Goal: Task Accomplishment & Management: Use online tool/utility

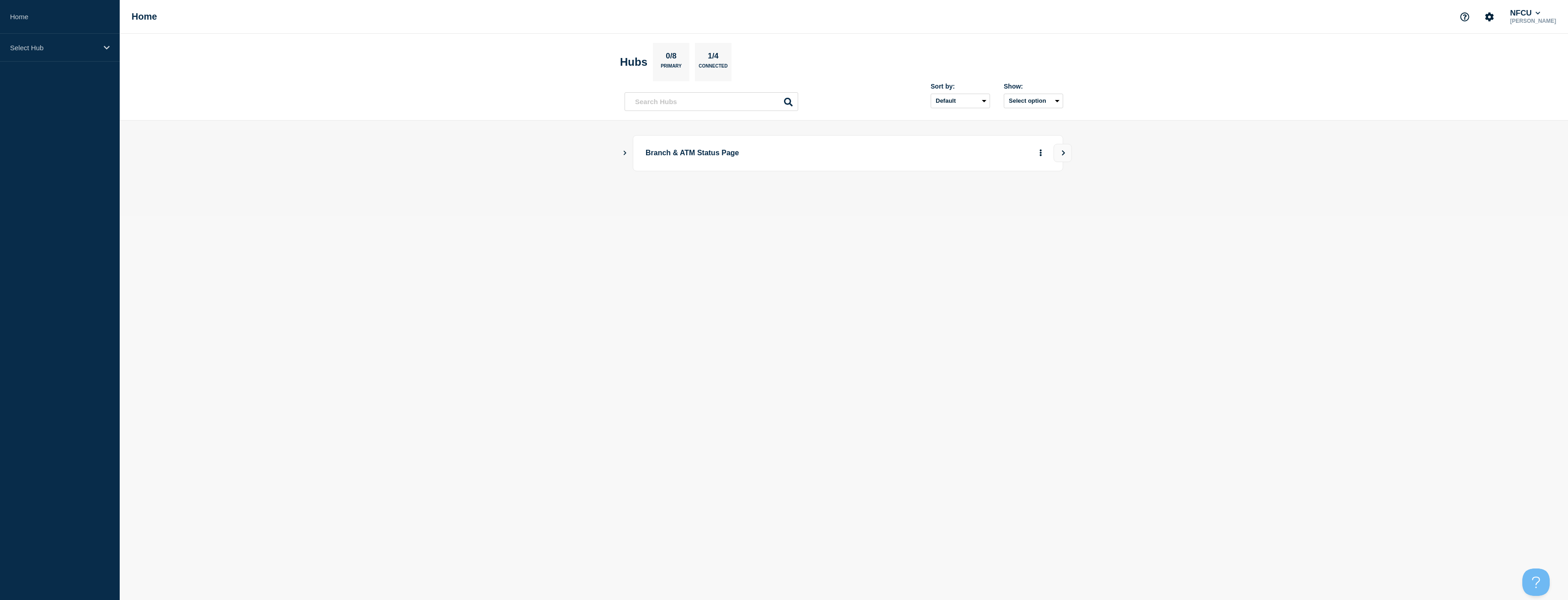
click at [621, 152] on main "Branch & ATM Status Page" at bounding box center [844, 169] width 1448 height 96
click at [622, 152] on icon "Show Connected Hubs" at bounding box center [625, 153] width 6 height 5
click at [1006, 197] on button "See overview" at bounding box center [1009, 199] width 49 height 18
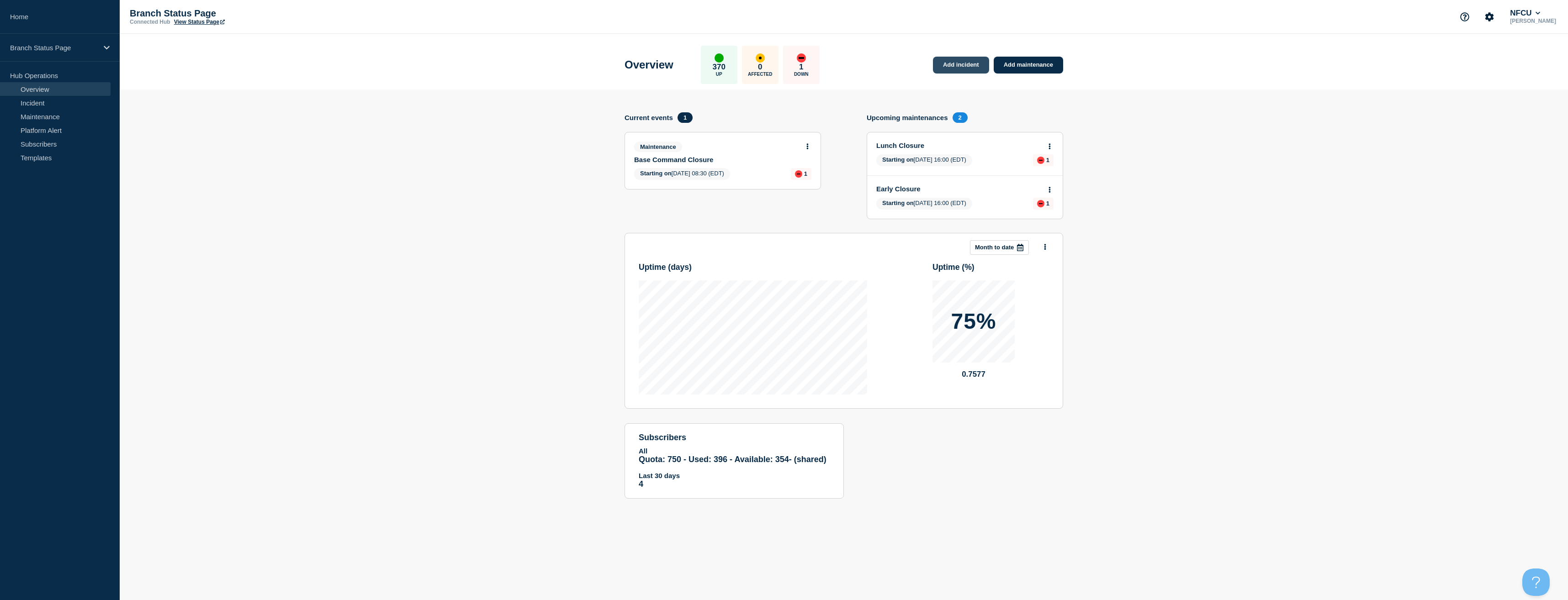
click at [976, 70] on link "Add incident" at bounding box center [961, 65] width 56 height 17
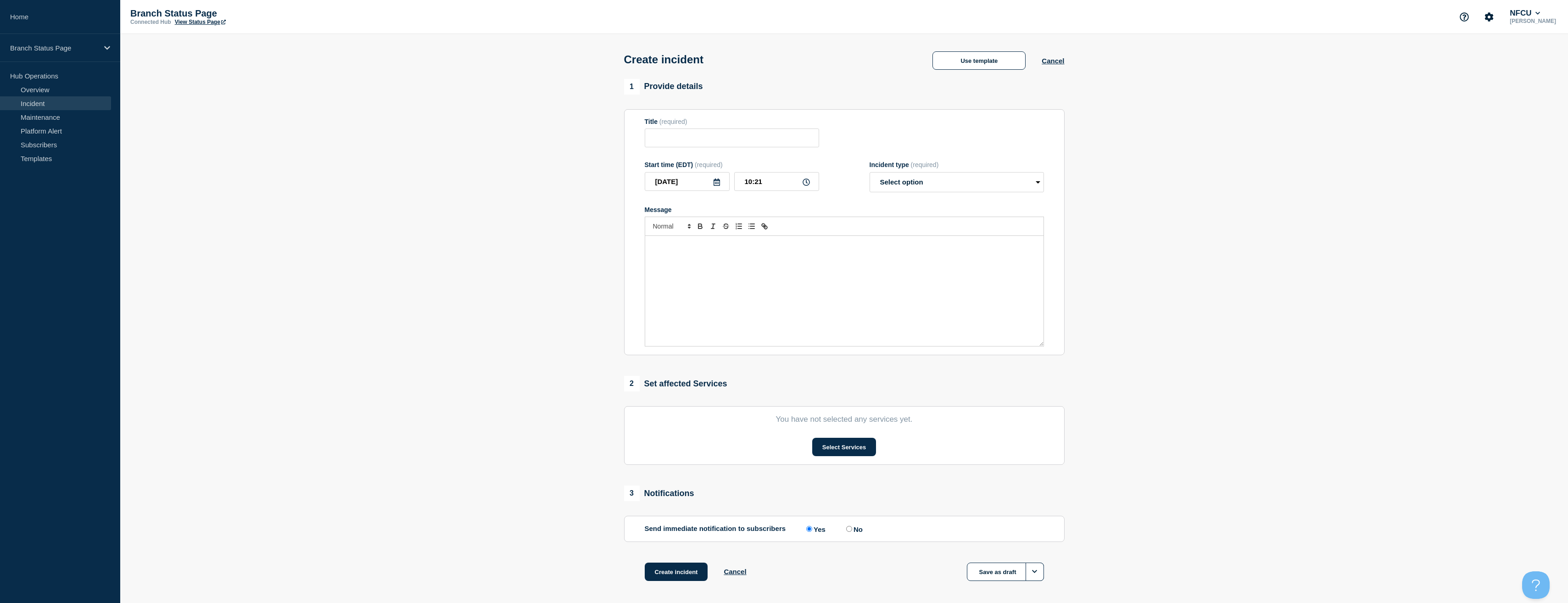
click at [952, 73] on div "Create incident Use template Cancel" at bounding box center [844, 57] width 461 height 45
click at [960, 67] on button "Use template" at bounding box center [979, 61] width 93 height 18
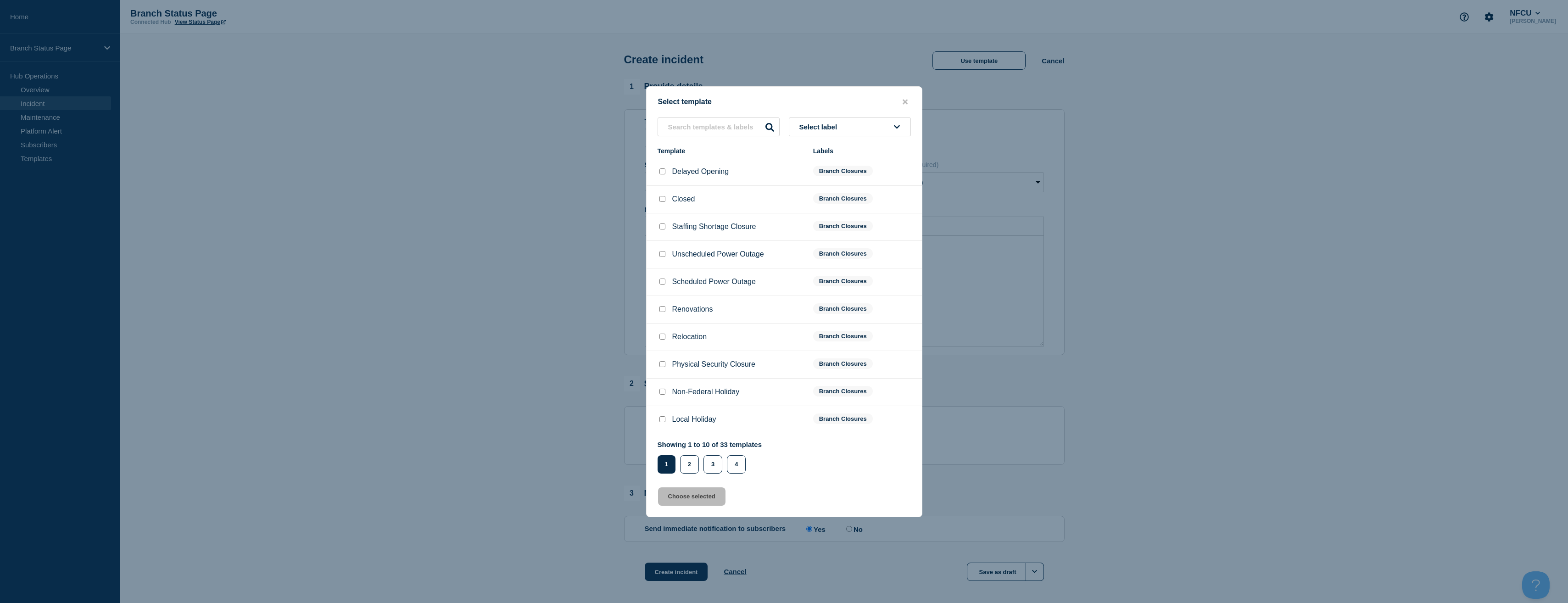
click at [829, 121] on button "Select label" at bounding box center [850, 127] width 122 height 19
click at [833, 223] on button "Branch Reduced Operations" at bounding box center [850, 222] width 122 height 19
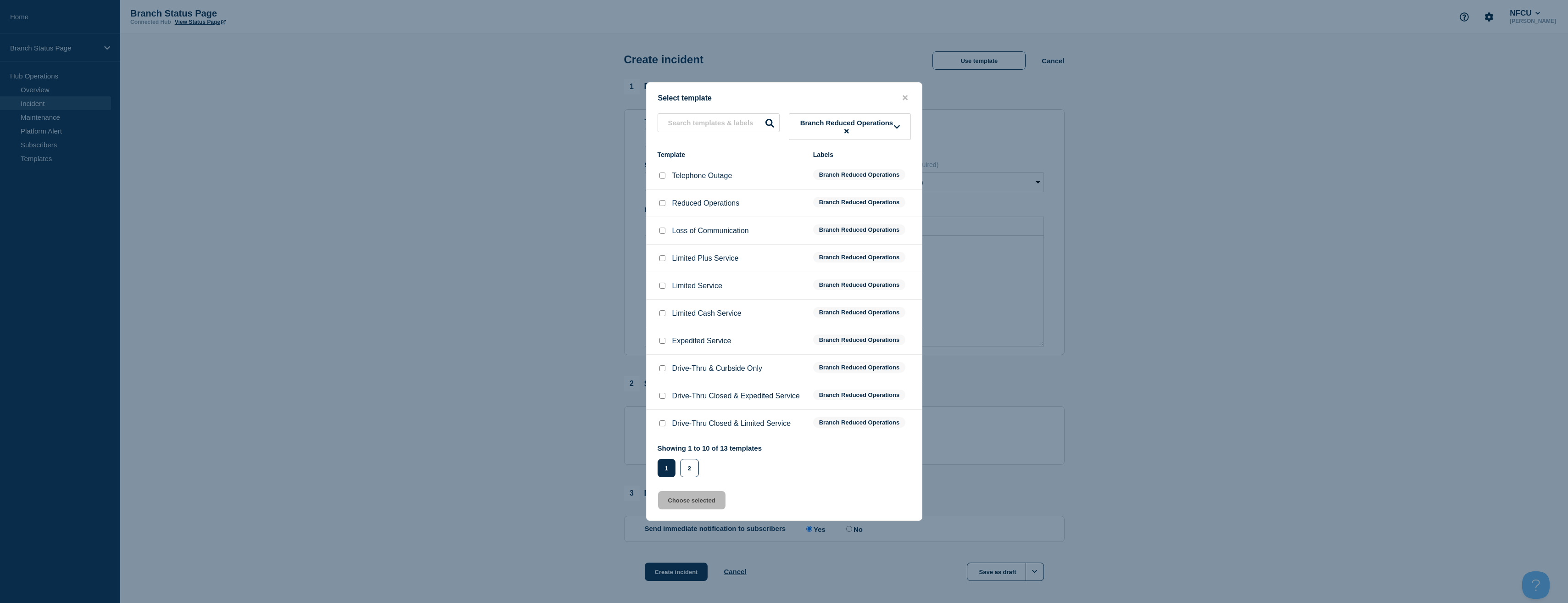
click at [661, 287] on input "Limited Service checkbox" at bounding box center [663, 286] width 6 height 6
checkbox input "true"
click at [704, 498] on button "Choose selected" at bounding box center [691, 500] width 67 height 18
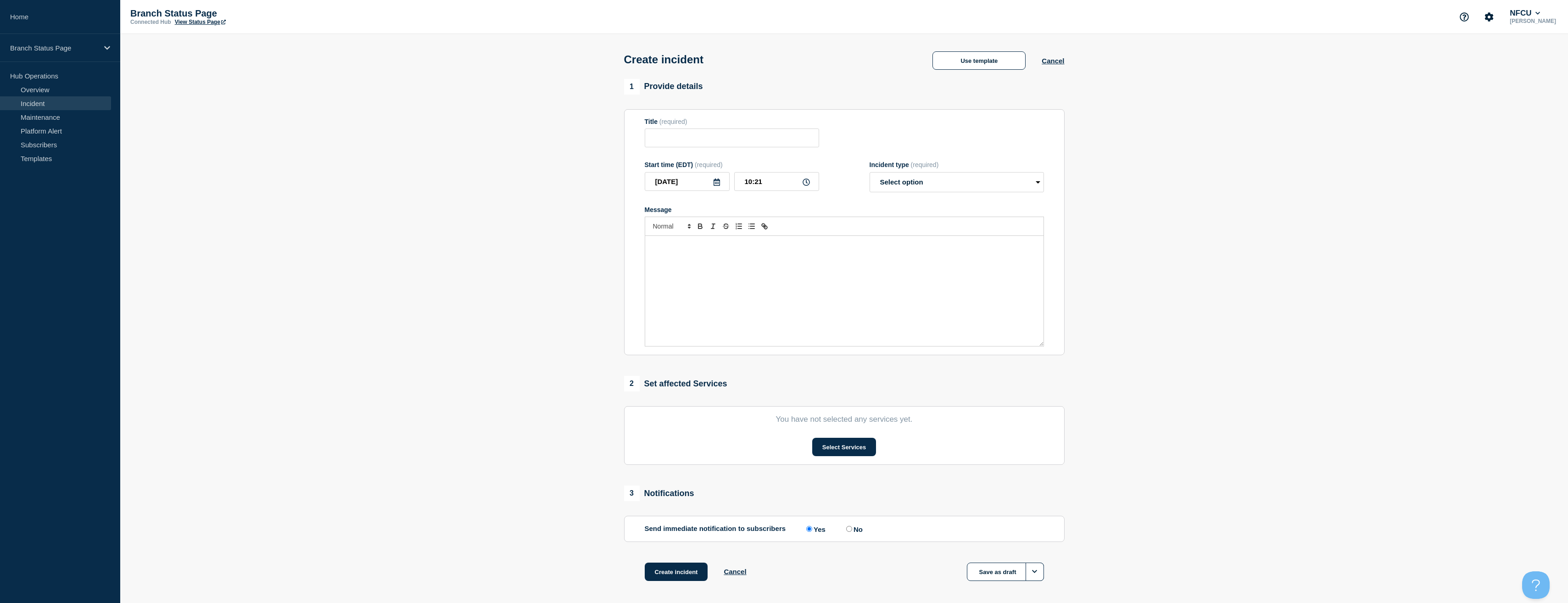
type input "Limited Service"
select select "identified"
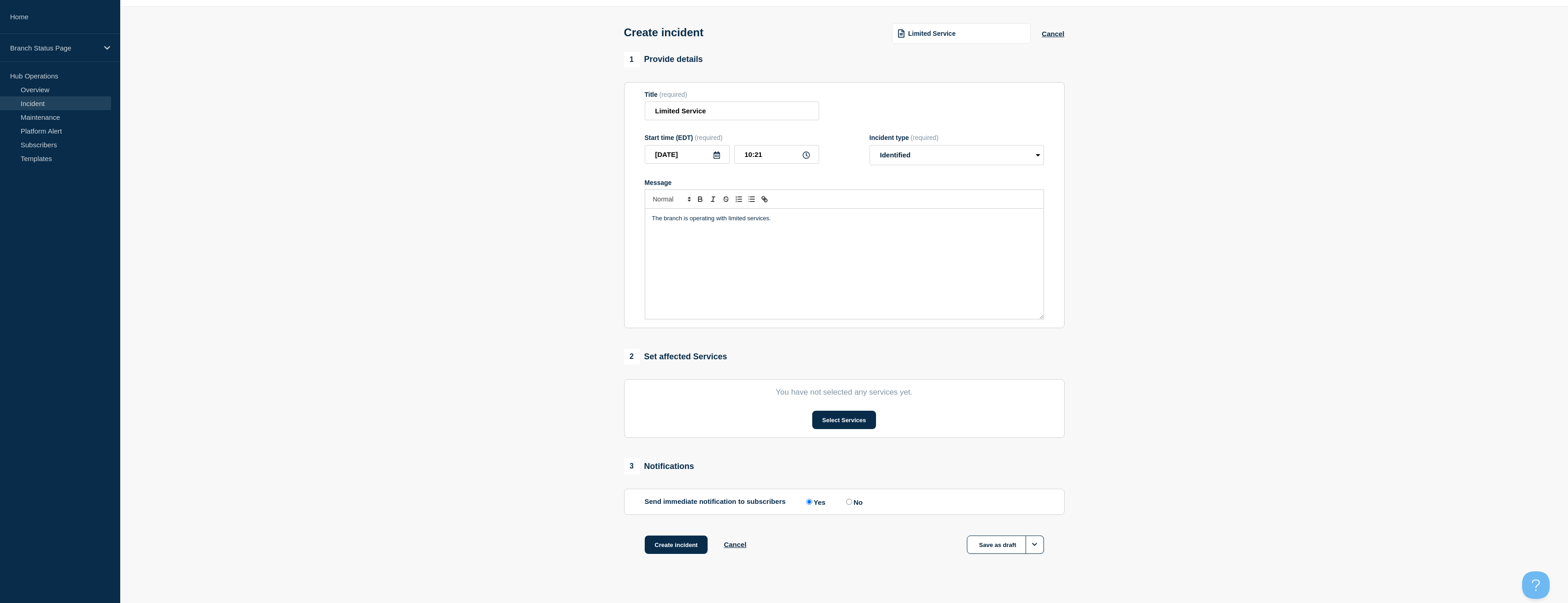
scroll to position [40, 0]
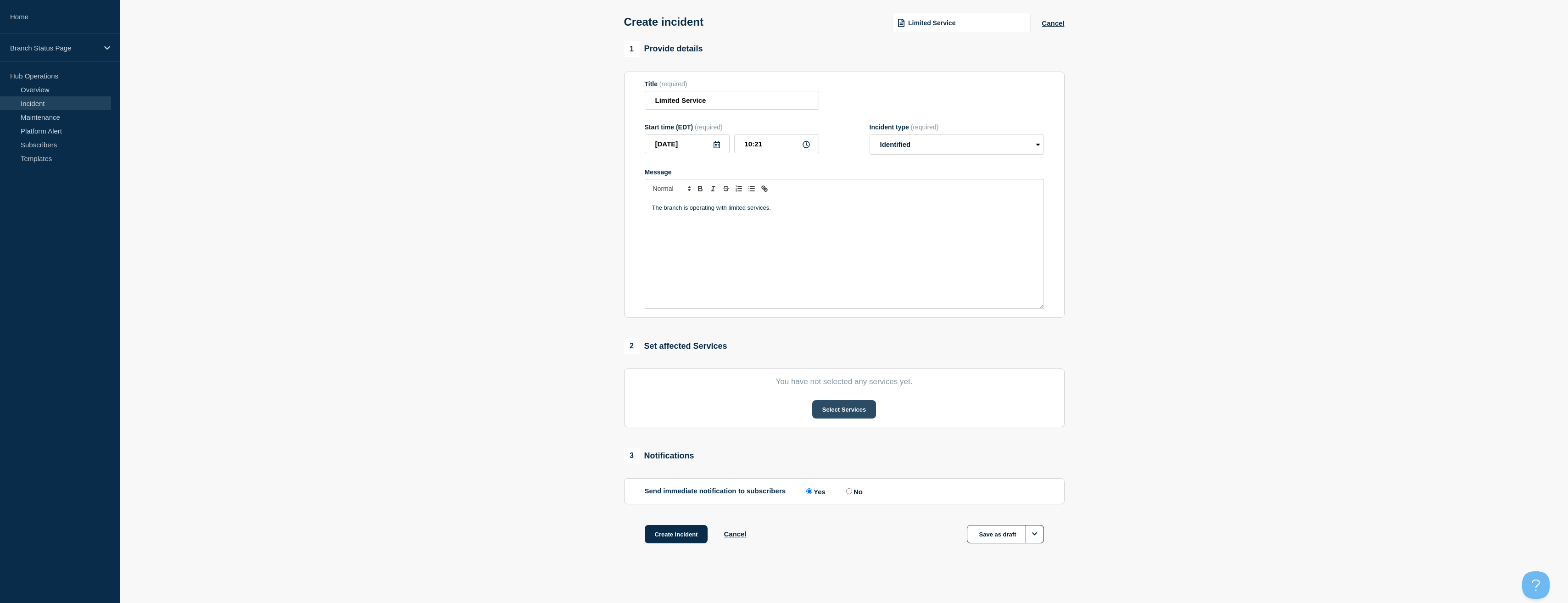
click at [828, 412] on button "Select Services" at bounding box center [844, 410] width 64 height 18
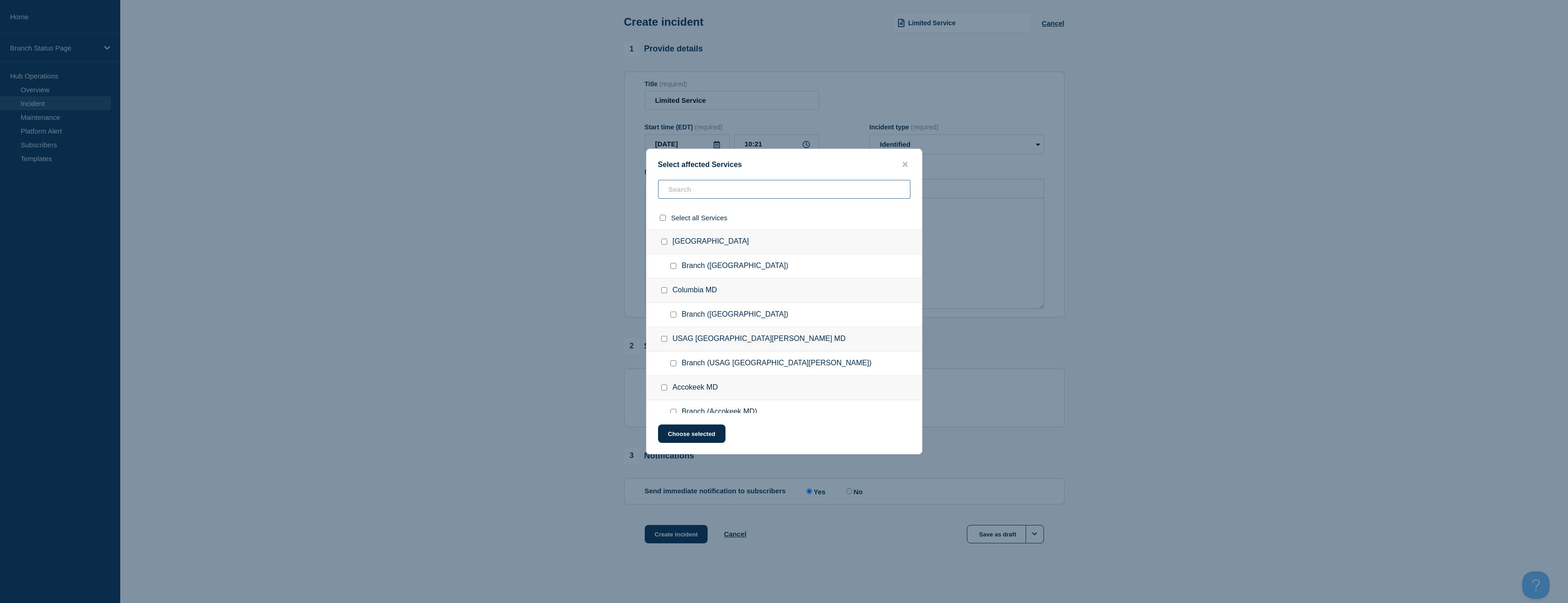
click at [702, 184] on input "text" at bounding box center [784, 189] width 252 height 19
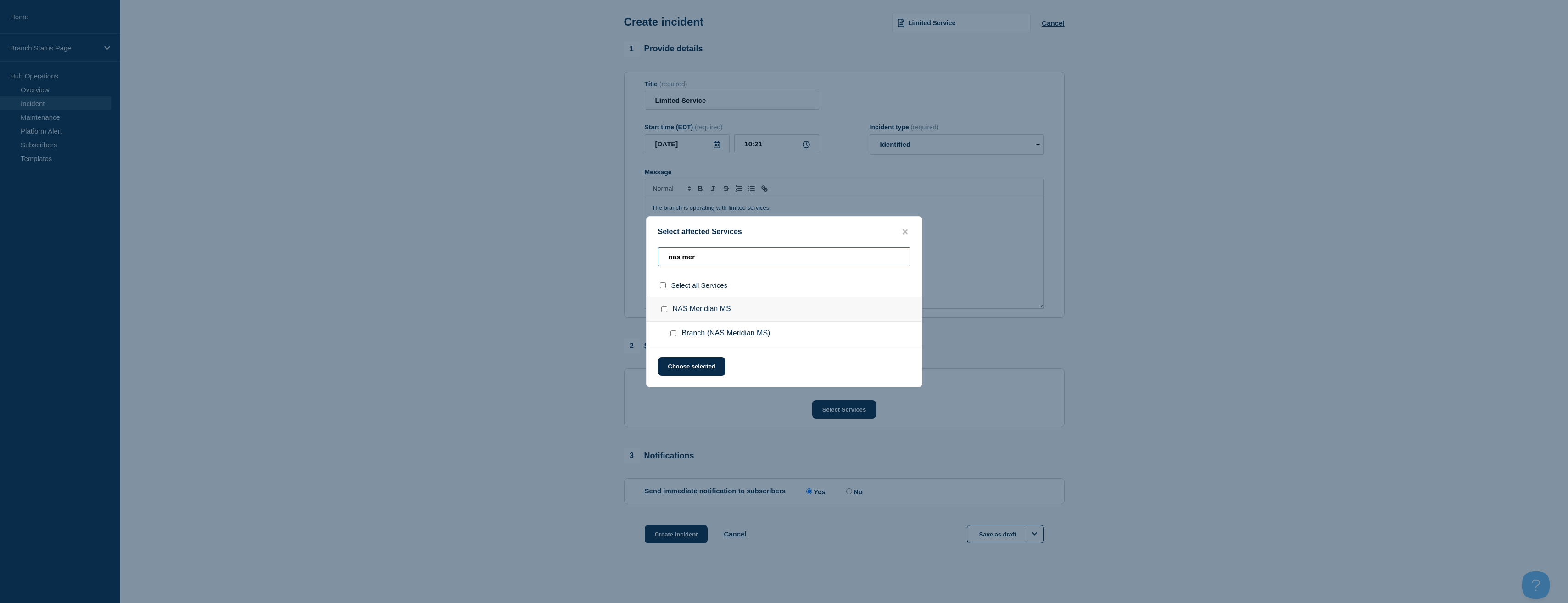
type input "nas mer"
click at [671, 333] on input "Branch (NAS Meridian MS) checkbox" at bounding box center [674, 333] width 6 height 6
checkbox input "true"
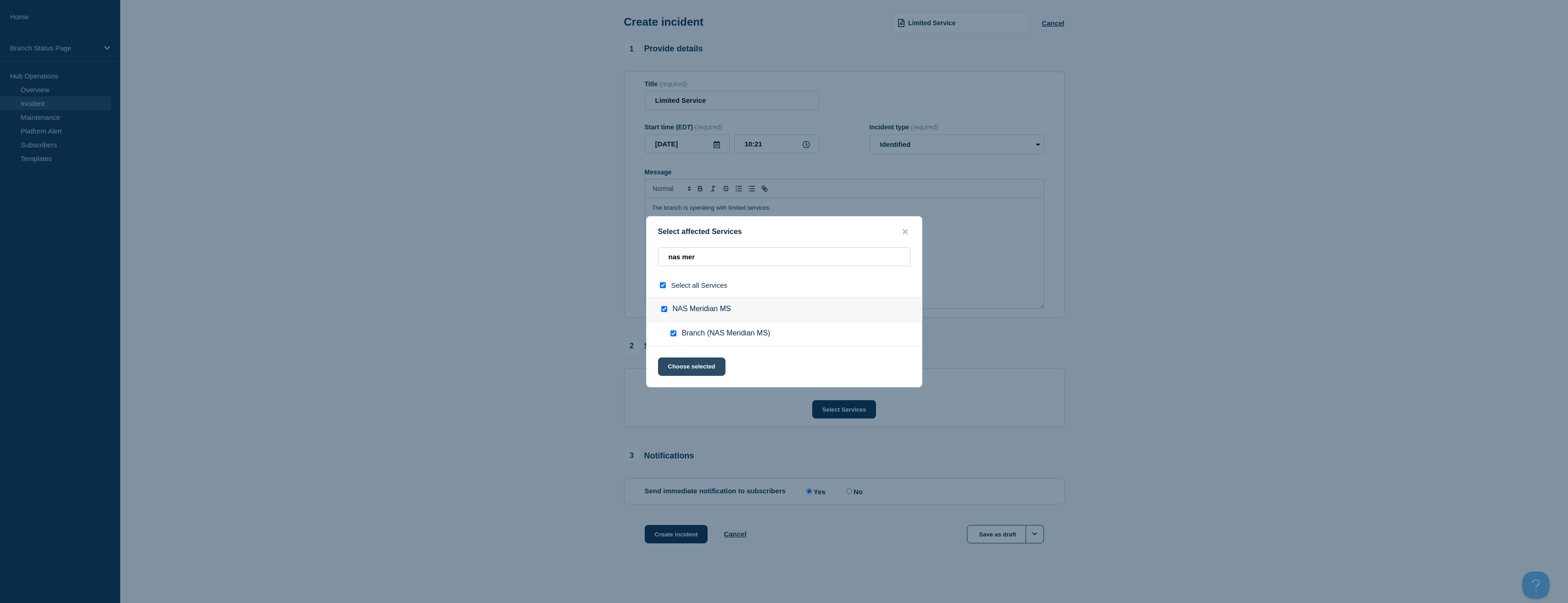
click at [691, 368] on button "Choose selected" at bounding box center [691, 367] width 67 height 18
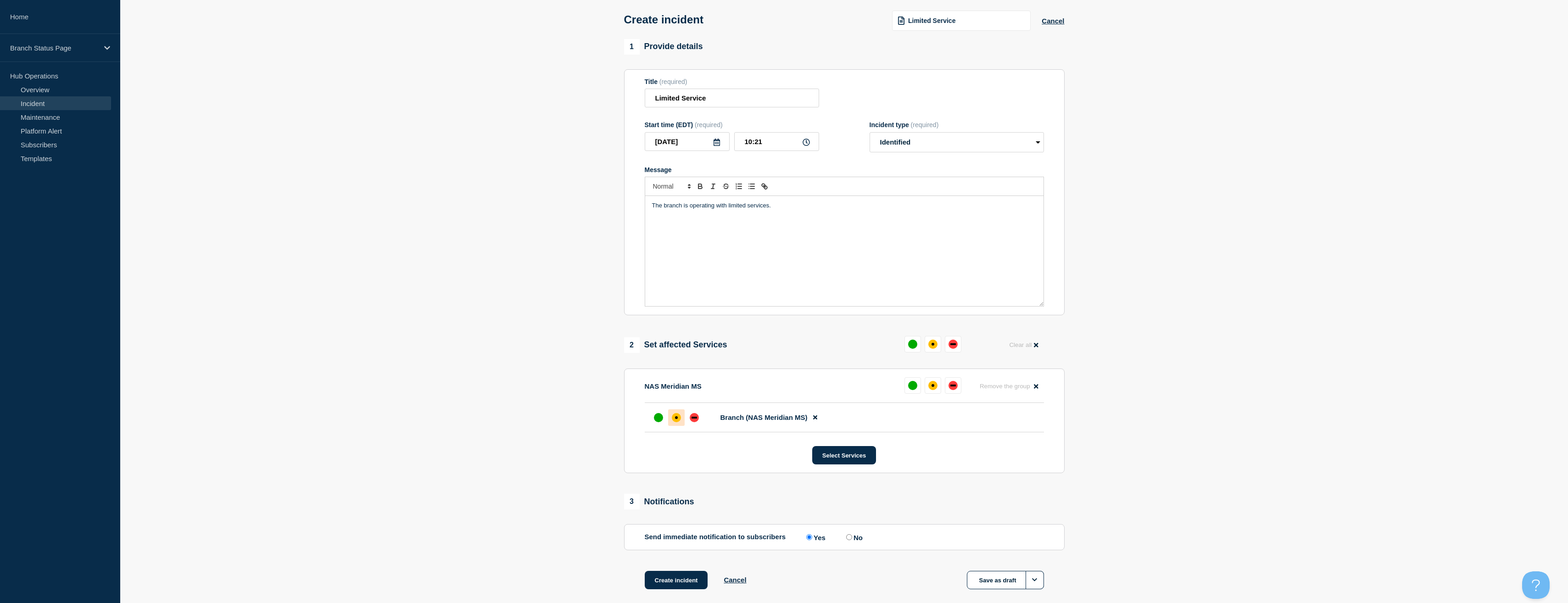
click at [682, 418] on div at bounding box center [676, 418] width 17 height 17
click at [701, 593] on div "Create incident Cancel Save as draft" at bounding box center [844, 592] width 441 height 42
click at [681, 580] on button "Create incident" at bounding box center [677, 580] width 64 height 18
